Goal: Task Accomplishment & Management: Manage account settings

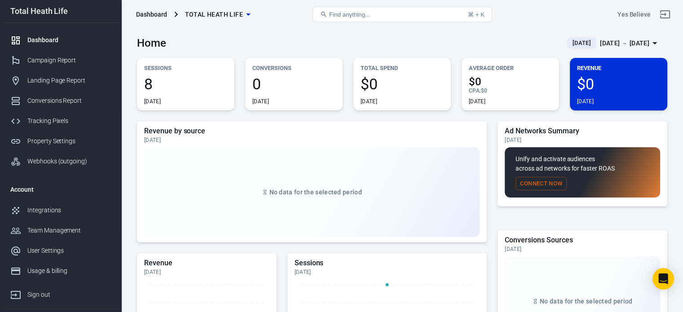
click at [634, 41] on div "[DATE] － [DATE]" at bounding box center [624, 43] width 49 height 11
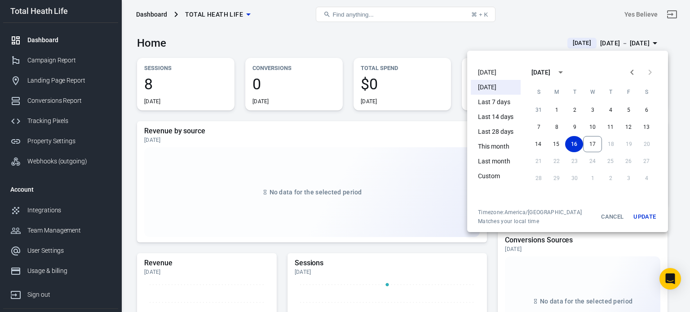
click at [496, 68] on li "[DATE]" at bounding box center [496, 72] width 50 height 15
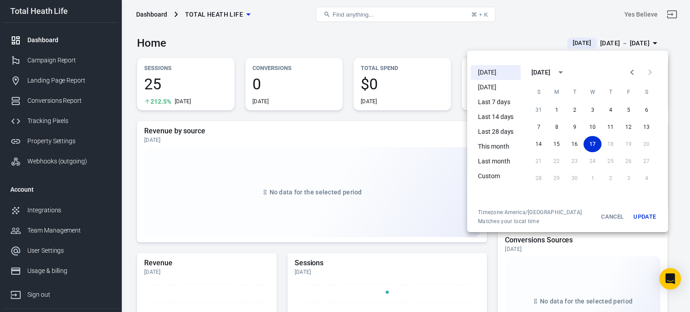
click at [459, 34] on div at bounding box center [345, 156] width 690 height 312
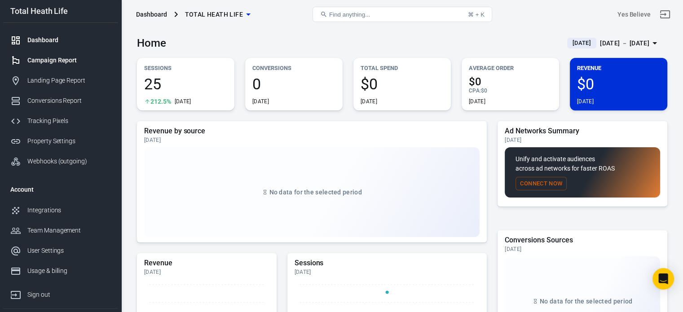
click at [33, 57] on div "Campaign Report" at bounding box center [69, 60] width 84 height 9
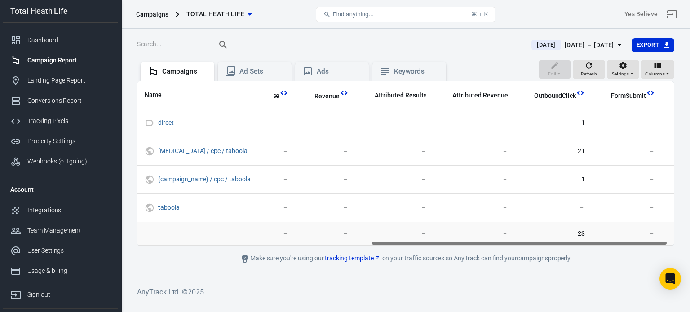
scroll to position [0, 433]
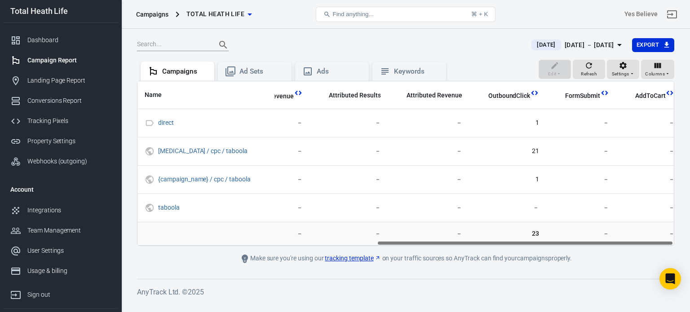
drag, startPoint x: 203, startPoint y: 242, endPoint x: 494, endPoint y: 240, distance: 291.0
click at [494, 240] on div "Name Amount Spent ROAS Impressions Link Clicks Sessions Lead Purchase Revenue A…" at bounding box center [405, 163] width 536 height 164
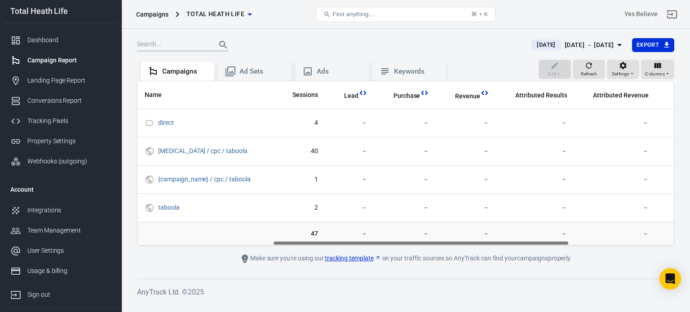
scroll to position [0, 244]
drag, startPoint x: 610, startPoint y: 241, endPoint x: 506, endPoint y: 242, distance: 103.7
click at [506, 242] on div "Name Amount Spent ROAS Impressions Link Clicks Sessions Lead Purchase Revenue A…" at bounding box center [405, 163] width 536 height 164
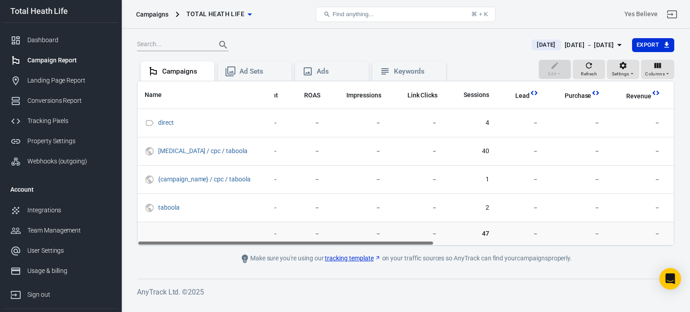
scroll to position [0, 0]
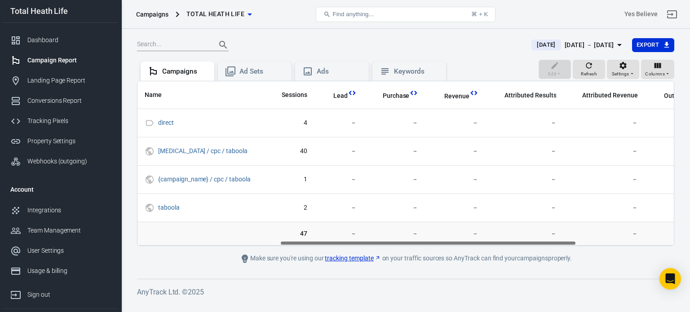
drag, startPoint x: 506, startPoint y: 242, endPoint x: 493, endPoint y: 233, distance: 16.4
click at [512, 240] on div "Name Amount Spent ROAS Impressions Link Clicks Sessions Lead Purchase Revenue A…" at bounding box center [405, 163] width 536 height 164
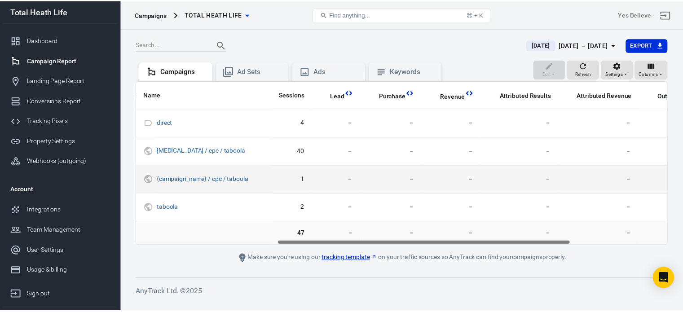
scroll to position [0, 255]
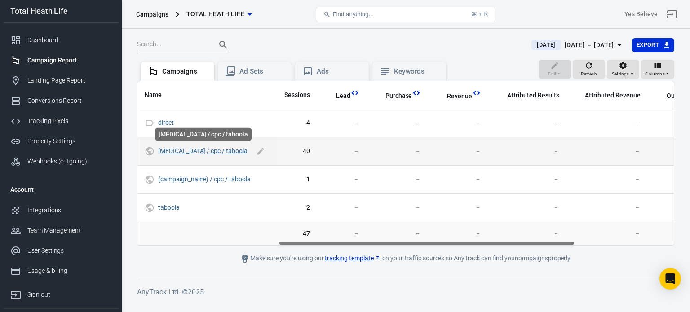
click at [221, 151] on link "[MEDICAL_DATA] / cpc / taboola" at bounding box center [202, 150] width 89 height 7
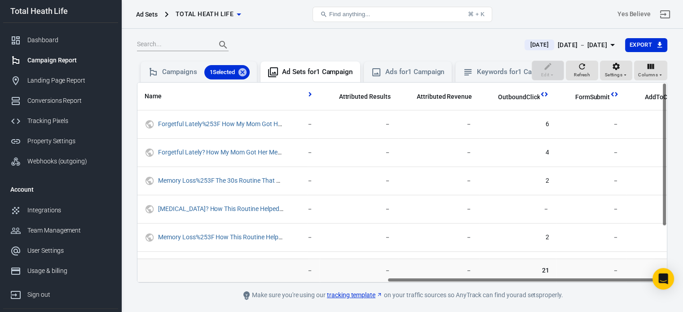
scroll to position [0, 473]
drag, startPoint x: 209, startPoint y: 285, endPoint x: 467, endPoint y: 286, distance: 257.7
click at [467, 282] on div "Name Amount Spent ROAS Impressions Link Clicks Sessions Lead Purchase Revenue A…" at bounding box center [401, 183] width 529 height 200
drag, startPoint x: 475, startPoint y: 286, endPoint x: 480, endPoint y: 286, distance: 4.5
click at [480, 282] on div "Name Amount Spent ROAS Impressions Link Clicks Sessions Lead Purchase Revenue A…" at bounding box center [401, 183] width 529 height 200
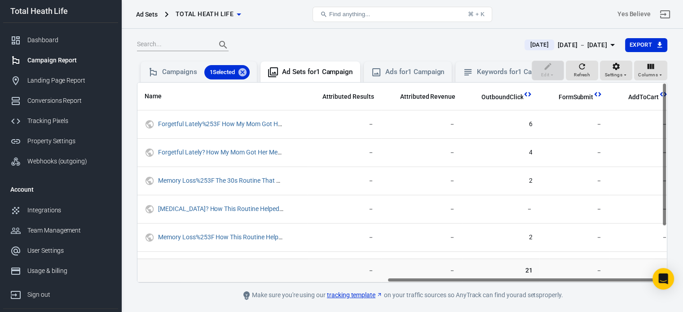
click at [480, 282] on div "Name Amount Spent ROAS Impressions Link Clicks Sessions Lead Purchase Revenue A…" at bounding box center [401, 183] width 529 height 200
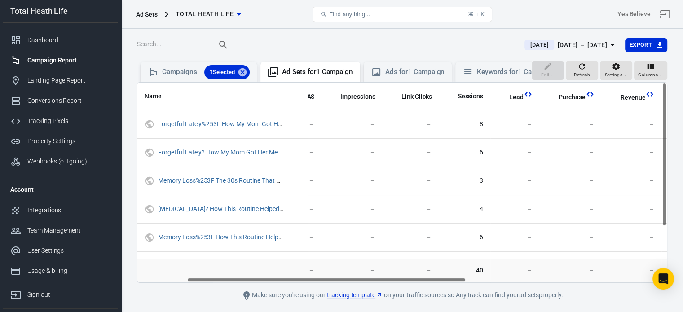
scroll to position [0, 94]
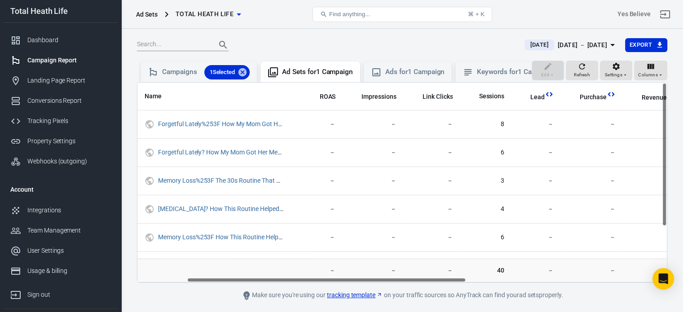
drag, startPoint x: 573, startPoint y: 288, endPoint x: 373, endPoint y: 287, distance: 199.8
click at [373, 282] on div "Name Amount Spent ROAS Impressions Link Clicks Sessions Lead Purchase Revenue A…" at bounding box center [401, 183] width 529 height 200
click at [56, 42] on div "Dashboard" at bounding box center [69, 39] width 84 height 9
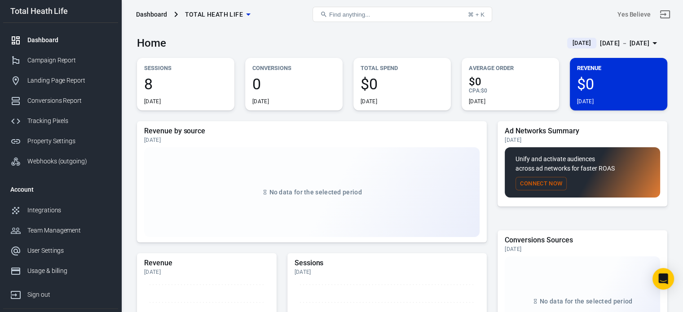
click at [57, 38] on div "Dashboard" at bounding box center [69, 39] width 84 height 9
click at [651, 40] on icon "button" at bounding box center [654, 43] width 11 height 11
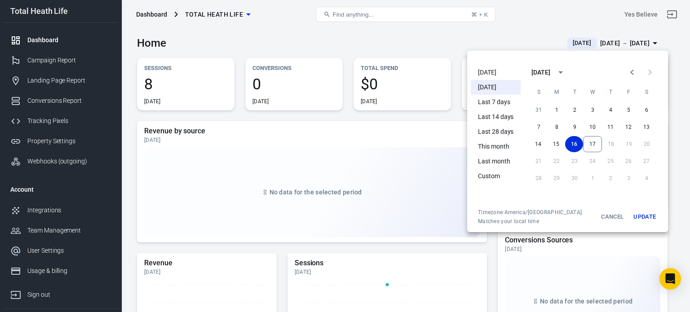
click at [501, 70] on li "[DATE]" at bounding box center [496, 72] width 50 height 15
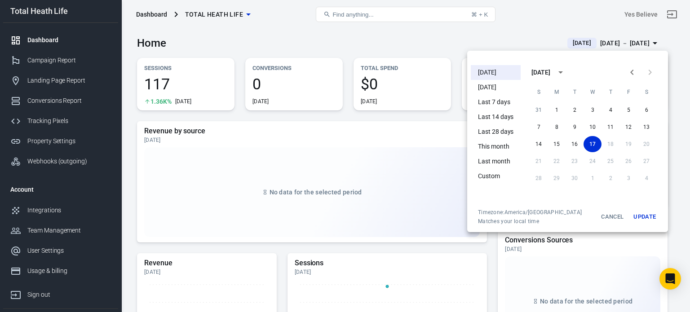
click at [351, 35] on div at bounding box center [345, 156] width 690 height 312
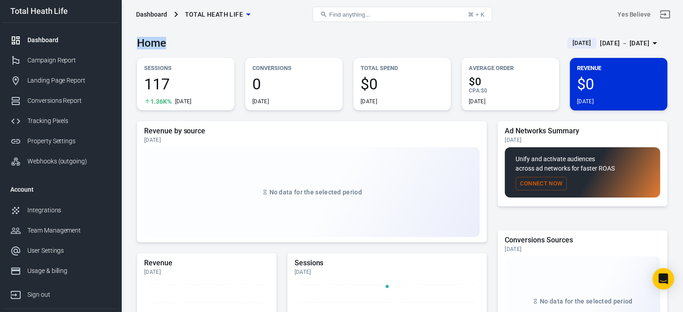
drag, startPoint x: 139, startPoint y: 46, endPoint x: 165, endPoint y: 46, distance: 26.5
click at [165, 46] on h3 "Home" at bounding box center [151, 43] width 29 height 13
click at [163, 46] on h3 "Home" at bounding box center [151, 43] width 29 height 13
click at [62, 59] on div "Campaign Report" at bounding box center [69, 60] width 84 height 9
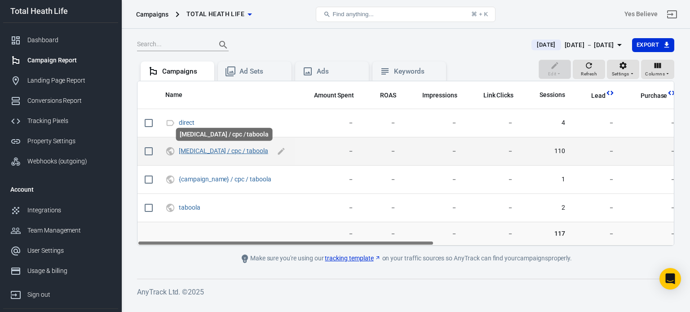
click at [212, 149] on link "[MEDICAL_DATA] / cpc / taboola" at bounding box center [223, 150] width 89 height 7
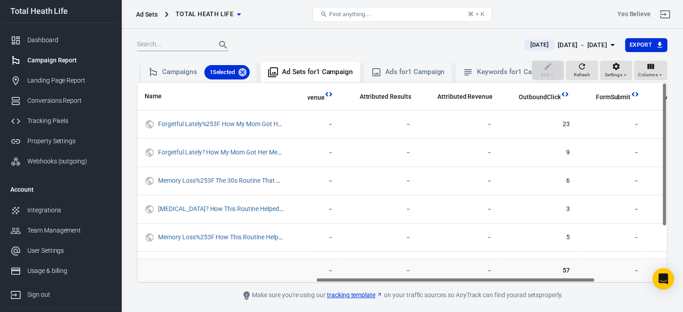
scroll to position [0, 473]
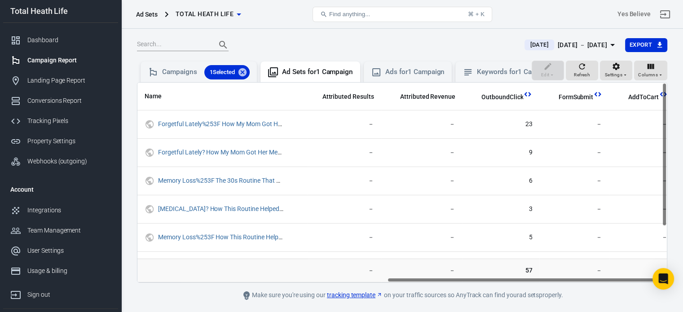
drag, startPoint x: 235, startPoint y: 286, endPoint x: 541, endPoint y: 275, distance: 305.5
click at [537, 278] on div "Name Amount Spent ROAS Impressions Link Clicks Sessions Lead Purchase Revenue A…" at bounding box center [402, 182] width 530 height 201
click at [588, 79] on span "Refresh" at bounding box center [582, 75] width 16 height 8
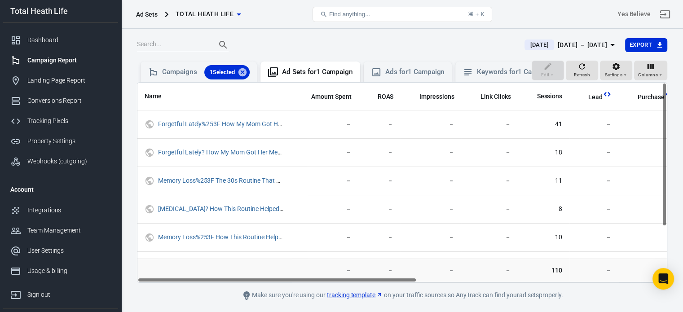
scroll to position [0, 0]
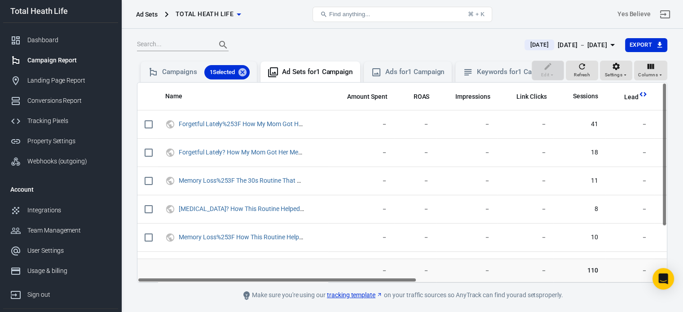
drag, startPoint x: 249, startPoint y: 286, endPoint x: 182, endPoint y: 286, distance: 66.5
click at [182, 282] on div "Name Amount Spent ROAS Impressions Link Clicks Sessions Lead Purchase Revenue A…" at bounding box center [401, 183] width 529 height 200
click at [53, 119] on div "Tracking Pixels" at bounding box center [69, 120] width 84 height 9
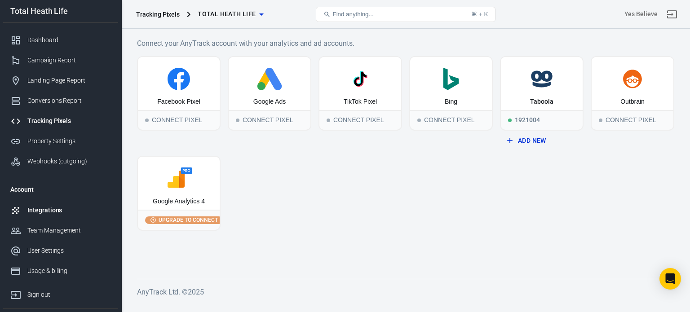
click at [42, 208] on div "Integrations" at bounding box center [69, 210] width 84 height 9
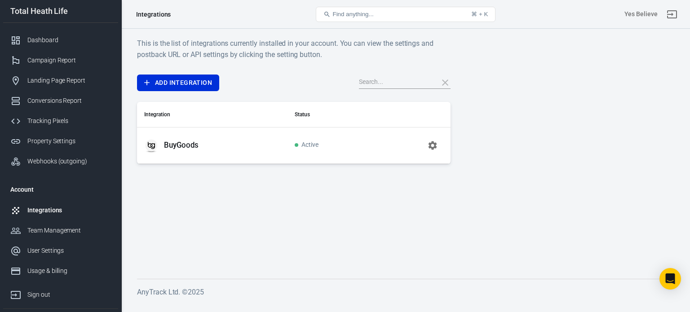
click at [432, 145] on icon "button" at bounding box center [432, 145] width 11 height 11
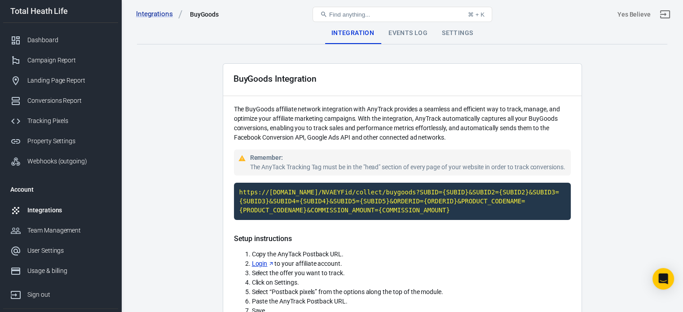
click at [418, 34] on div "Events Log" at bounding box center [407, 33] width 53 height 22
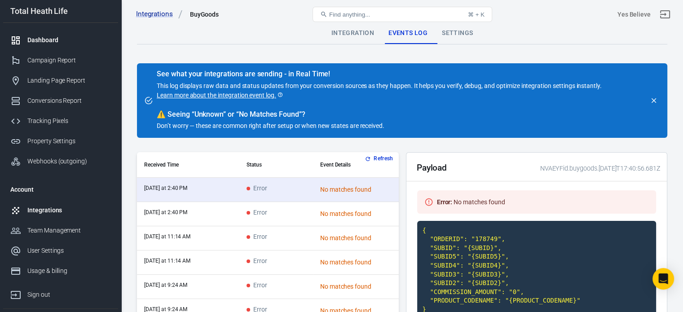
click at [62, 37] on div "Dashboard" at bounding box center [69, 39] width 84 height 9
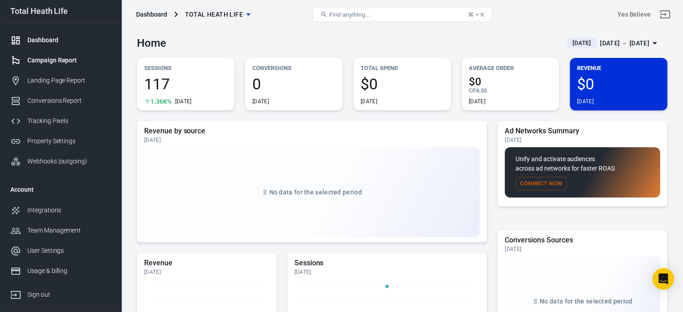
click at [63, 57] on div "Campaign Report" at bounding box center [69, 60] width 84 height 9
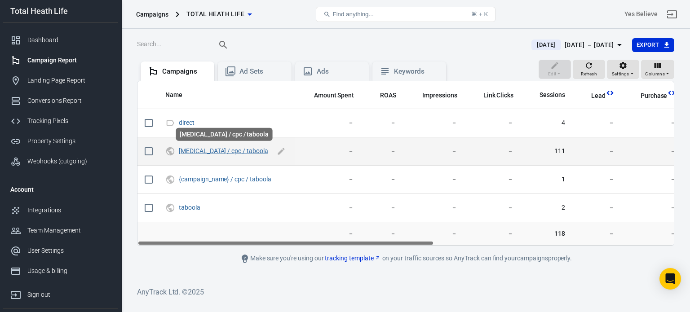
click at [208, 148] on link "[MEDICAL_DATA] / cpc / taboola" at bounding box center [223, 150] width 89 height 7
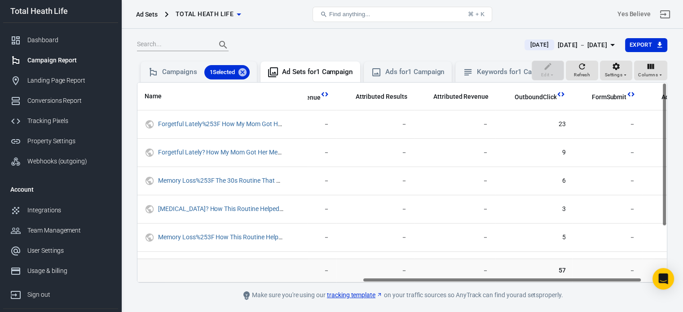
scroll to position [0, 473]
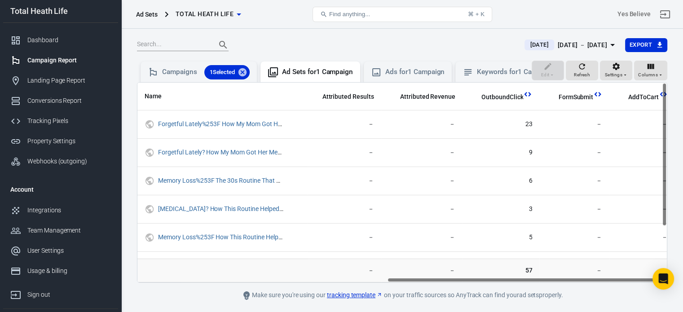
drag, startPoint x: 285, startPoint y: 287, endPoint x: 582, endPoint y: 287, distance: 296.8
click at [582, 282] on div "Name Amount Spent ROAS Impressions Link Clicks Sessions Lead Purchase Revenue A…" at bounding box center [401, 183] width 529 height 200
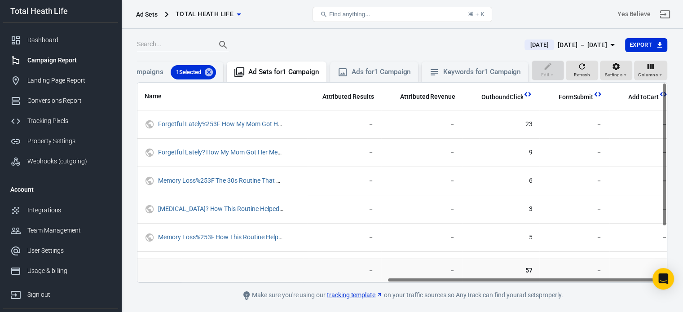
scroll to position [0, 0]
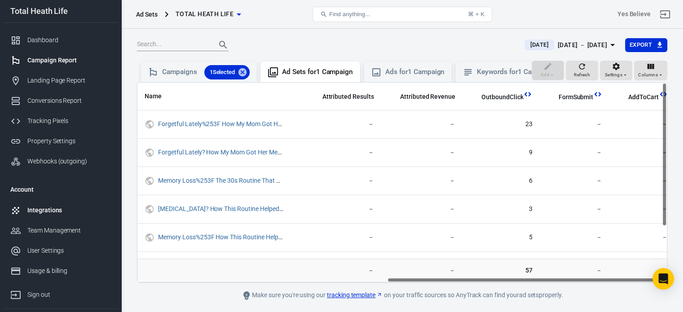
click at [51, 211] on div "Integrations" at bounding box center [69, 210] width 84 height 9
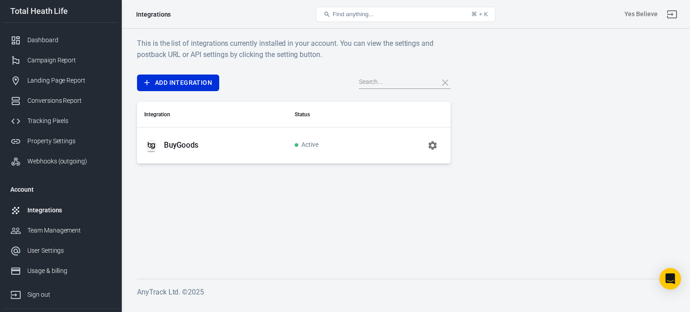
click at [432, 144] on icon "button" at bounding box center [432, 145] width 11 height 11
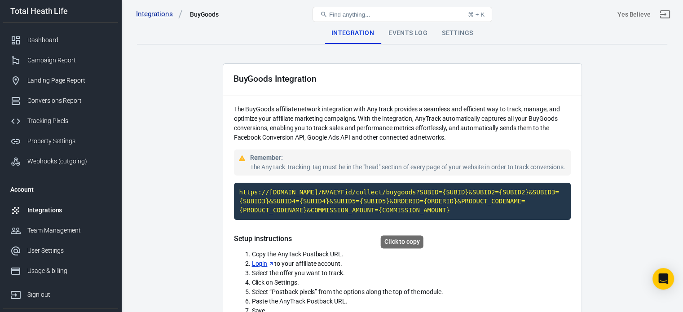
click at [329, 207] on code "https://[DOMAIN_NAME]/NVAEYFid/collect/buygoods?SUBID={SUBID}&SUBID2={SUBID2}&S…" at bounding box center [402, 201] width 337 height 37
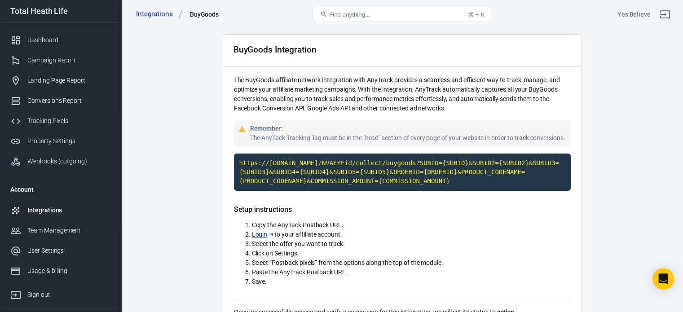
scroll to position [45, 0]
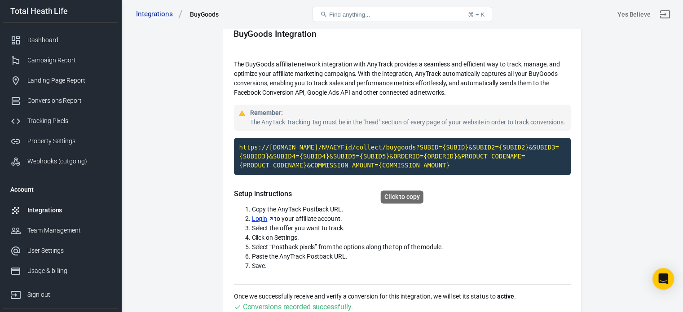
click at [366, 167] on code "https://[DOMAIN_NAME]/NVAEYFid/collect/buygoods?SUBID={SUBID}&SUBID2={SUBID2}&S…" at bounding box center [402, 156] width 337 height 37
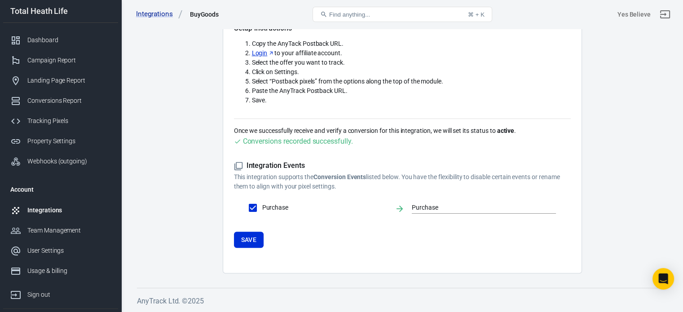
scroll to position [220, 0]
click at [245, 236] on button "Save" at bounding box center [249, 240] width 30 height 17
click at [435, 207] on input "Purchase" at bounding box center [477, 207] width 131 height 11
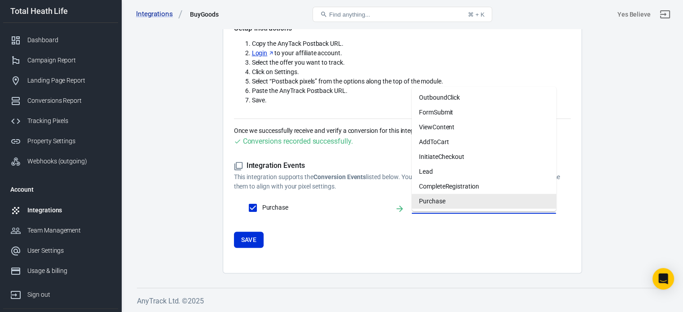
click at [447, 207] on input "Purchase" at bounding box center [477, 207] width 131 height 11
click at [200, 133] on main "Integration Events Log Settings BuyGoods Integration The BuyGoods affiliate net…" at bounding box center [402, 43] width 530 height 462
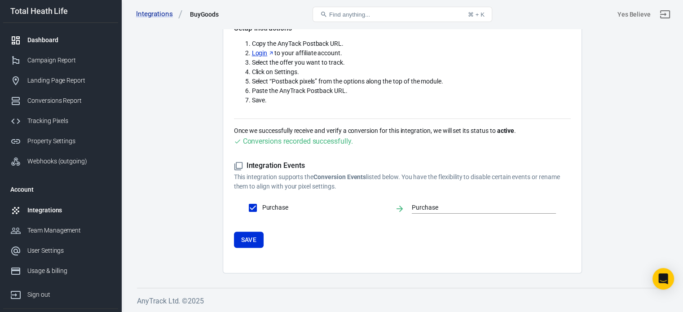
click at [54, 39] on div "Dashboard" at bounding box center [69, 39] width 84 height 9
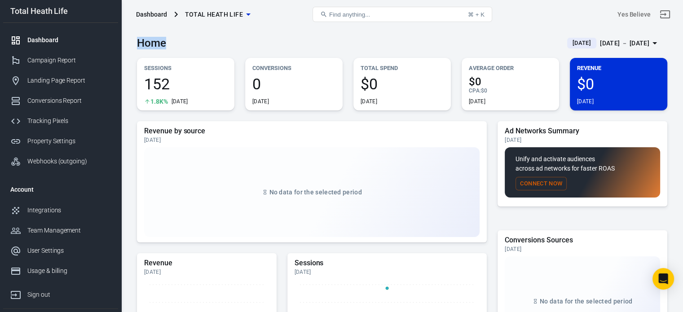
drag, startPoint x: 139, startPoint y: 40, endPoint x: 166, endPoint y: 40, distance: 27.4
click at [166, 40] on div "Home [DATE] [DATE] － [DATE]" at bounding box center [402, 40] width 530 height 22
drag, startPoint x: 166, startPoint y: 43, endPoint x: 137, endPoint y: 42, distance: 29.6
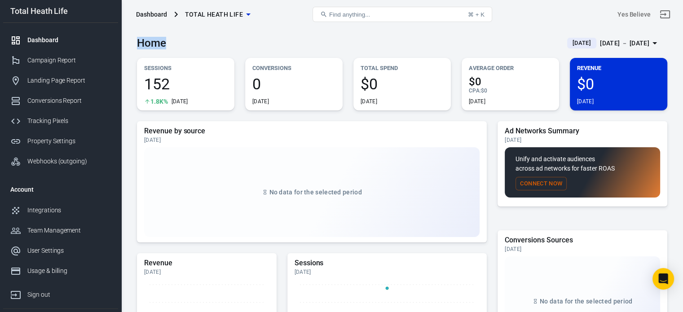
drag, startPoint x: 137, startPoint y: 42, endPoint x: 183, endPoint y: 42, distance: 46.7
click at [183, 42] on div "Home [DATE] [DATE] － [DATE]" at bounding box center [402, 40] width 530 height 22
